Goal: Task Accomplishment & Management: Use online tool/utility

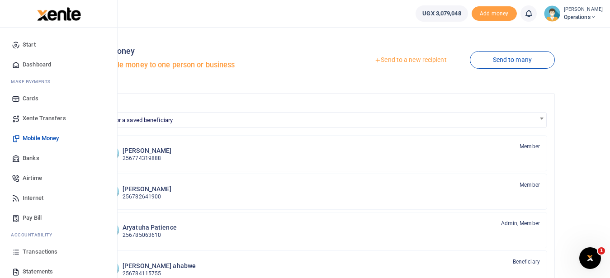
click at [54, 139] on span "Mobile Money" at bounding box center [41, 138] width 36 height 9
click at [49, 255] on span "Transactions" at bounding box center [40, 251] width 35 height 9
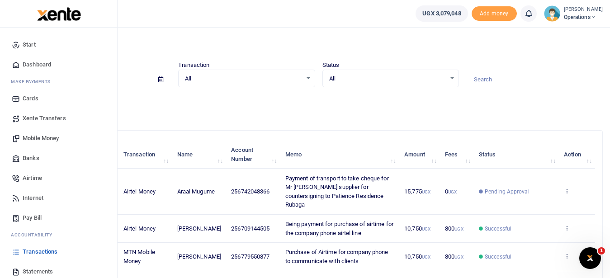
click at [40, 135] on span "Mobile Money" at bounding box center [41, 138] width 36 height 9
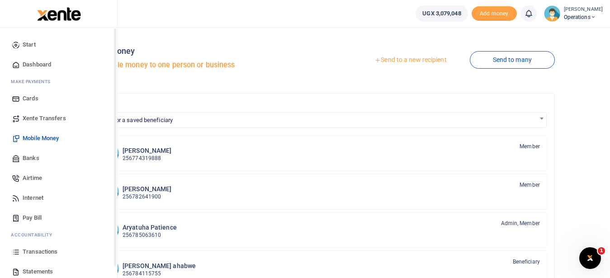
click at [54, 140] on span "Mobile Money" at bounding box center [41, 138] width 36 height 9
click at [51, 137] on span "Mobile Money" at bounding box center [41, 138] width 36 height 9
click at [45, 140] on span "Mobile Money" at bounding box center [41, 138] width 36 height 9
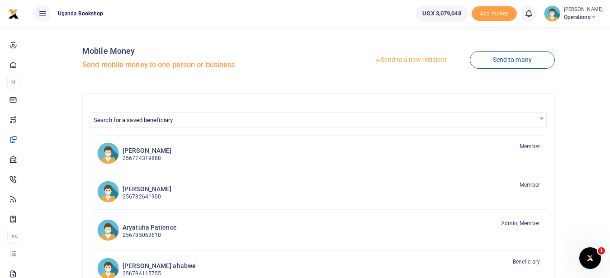
click at [397, 58] on link "Send to a new recipient" at bounding box center [410, 60] width 118 height 16
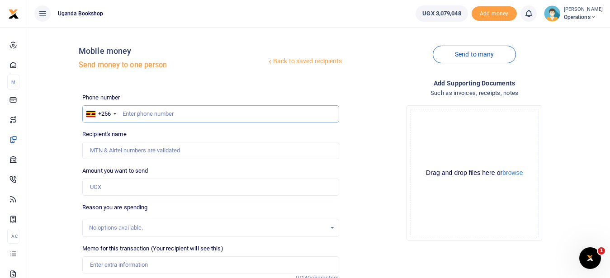
click at [180, 117] on input "text" at bounding box center [210, 113] width 256 height 17
type input "0705038858"
type input "Rittah Mbabazi"
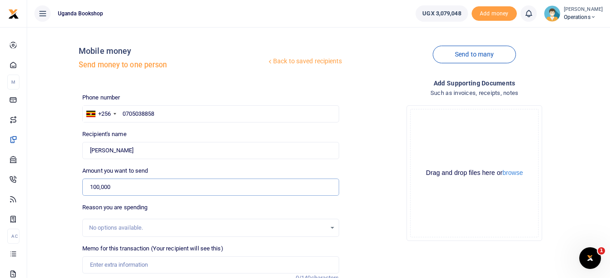
type input "100,000"
click at [117, 265] on input "Memo for this transaction (Your recipient will see this)" at bounding box center [210, 264] width 256 height 17
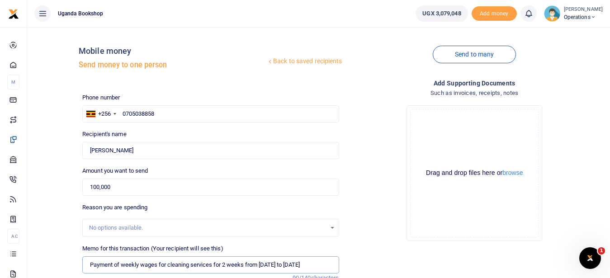
scroll to position [0, 5]
type input "Payment of weekly wages for cleaning services for 2 weeks from 15th to 26th Sep…"
drag, startPoint x: 609, startPoint y: 90, endPoint x: 617, endPoint y: 128, distance: 38.4
click at [609, 128] on html "Start Dashboard M ake Payments Cards Xente Transfers Mobile Money Banks Airtime" at bounding box center [305, 196] width 610 height 392
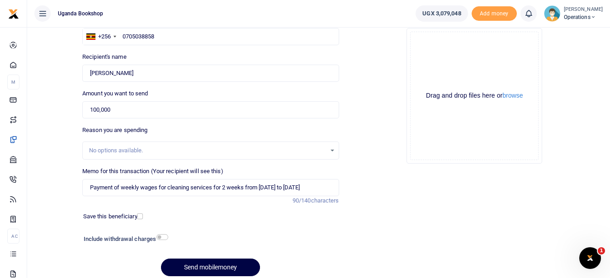
scroll to position [85, 0]
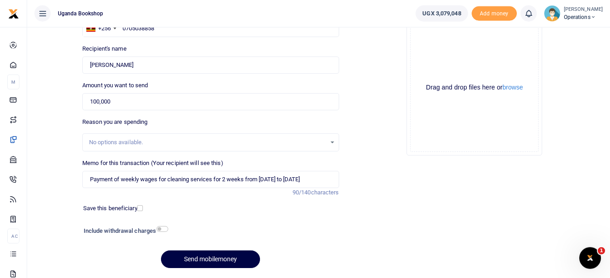
click at [582, 83] on div "Drop your files here Drag and drop files here or browse Powered by Uppy" at bounding box center [474, 88] width 256 height 150
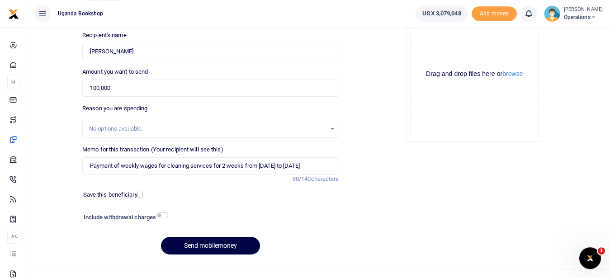
scroll to position [113, 0]
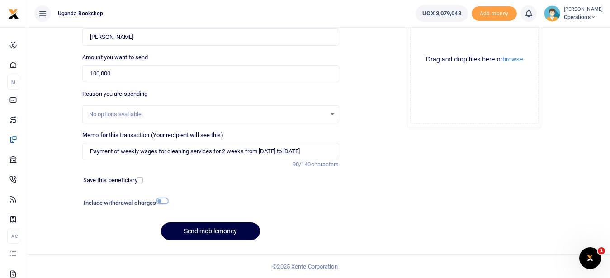
click at [161, 203] on input "checkbox" at bounding box center [162, 201] width 12 height 6
checkbox input "true"
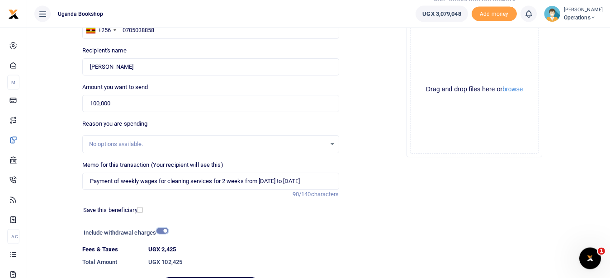
scroll to position [138, 0]
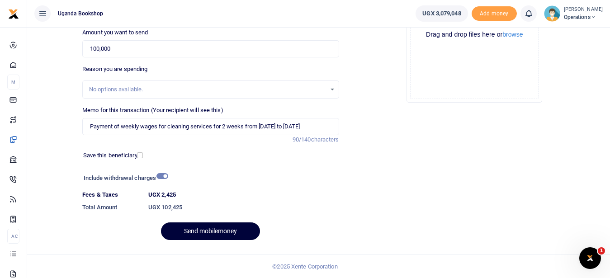
click at [211, 237] on button "Send mobilemoney" at bounding box center [210, 231] width 99 height 18
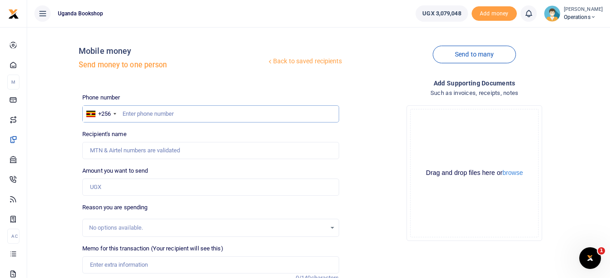
click at [139, 117] on input "text" at bounding box center [210, 113] width 256 height 17
type input "0751378485"
click at [114, 187] on input "Amount you want to send" at bounding box center [210, 187] width 256 height 17
type input "[PERSON_NAME]"
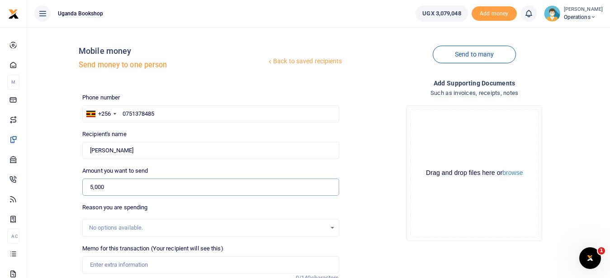
type input "5,000"
click at [117, 264] on input "Memo for this transaction (Your recipient will see this)" at bounding box center [210, 264] width 256 height 17
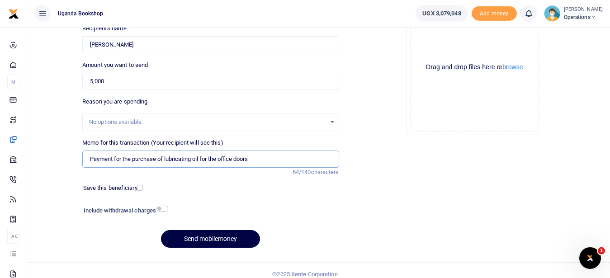
scroll to position [113, 0]
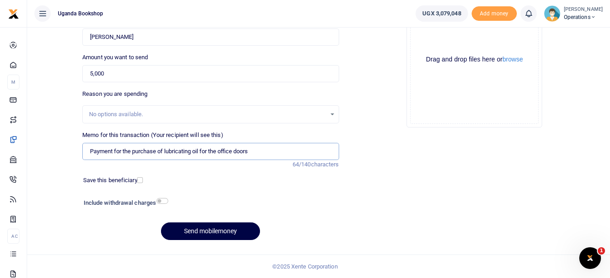
type input "Payment for the purchase of lubricating oil for the office doors"
click at [160, 200] on input "checkbox" at bounding box center [162, 201] width 12 height 6
checkbox input "true"
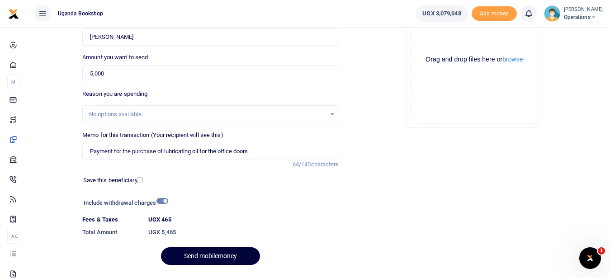
click at [190, 258] on button "Send mobilemoney" at bounding box center [210, 256] width 99 height 18
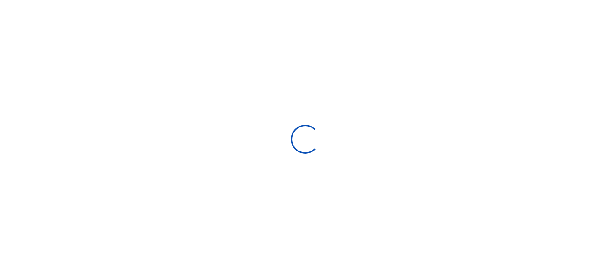
select select
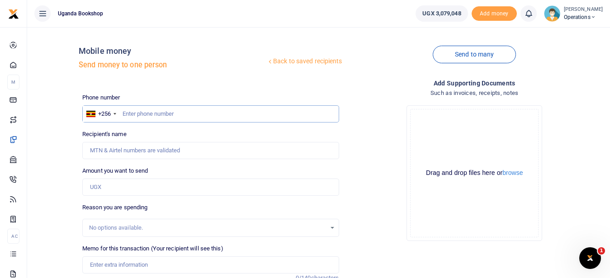
click at [134, 117] on input "text" at bounding box center [210, 113] width 256 height 17
type input "0751378485"
click at [116, 185] on input "Amount you want to send" at bounding box center [210, 187] width 256 height 17
type input "[PERSON_NAME]"
type input "7,000"
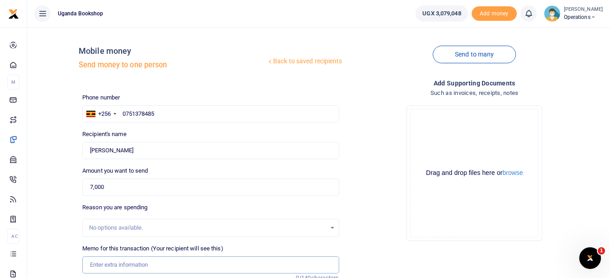
click at [127, 272] on input "Memo for this transaction (Your recipient will see this)" at bounding box center [210, 264] width 256 height 17
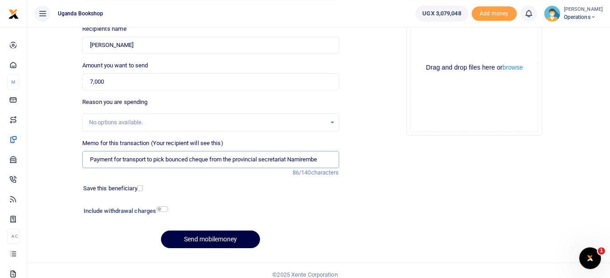
scroll to position [113, 0]
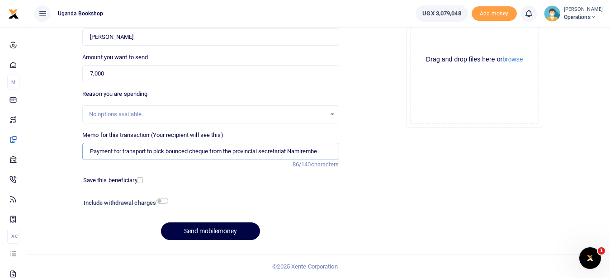
type input "Payment for transport to pick bounced cheque from the provincial secretariat Na…"
click at [158, 202] on input "checkbox" at bounding box center [162, 201] width 12 height 6
checkbox input "true"
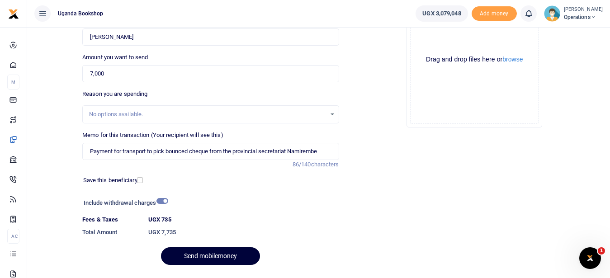
click at [199, 257] on button "Send mobilemoney" at bounding box center [210, 256] width 99 height 18
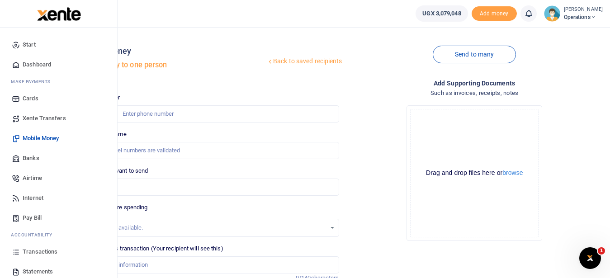
click at [50, 251] on span "Transactions" at bounding box center [40, 251] width 35 height 9
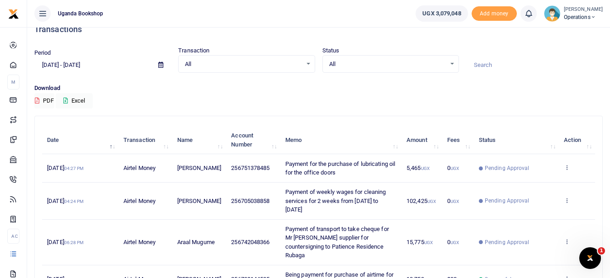
scroll to position [14, 0]
